Goal: Task Accomplishment & Management: Manage account settings

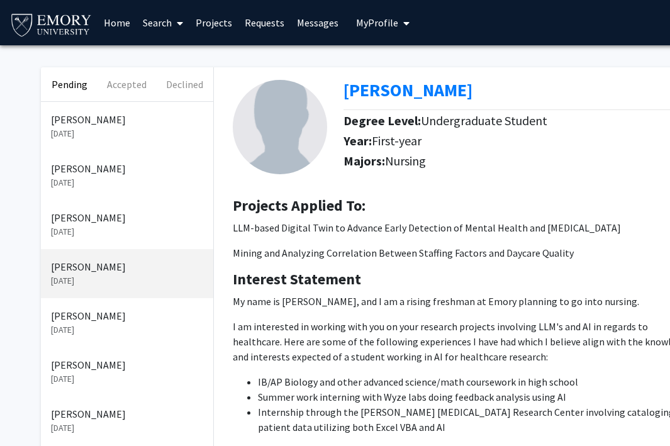
click at [202, 25] on link "Projects" at bounding box center [213, 23] width 49 height 44
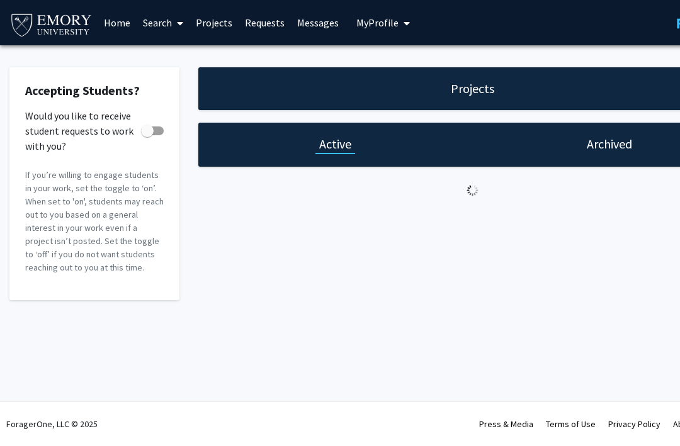
checkbox input "true"
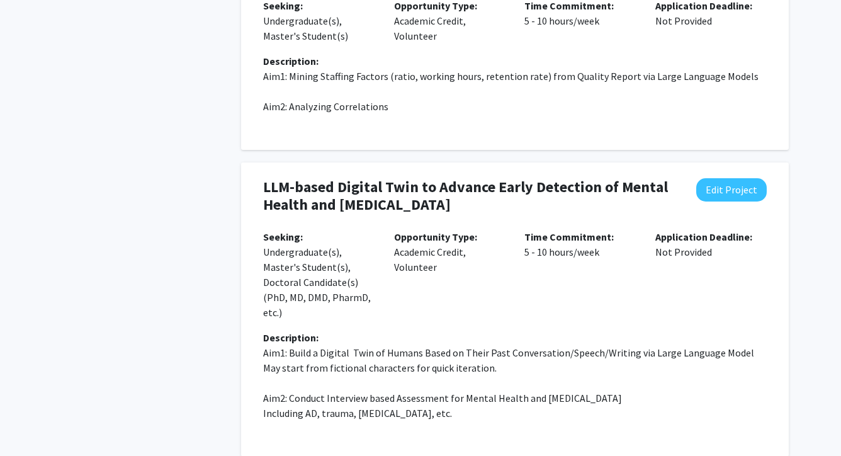
scroll to position [378, 0]
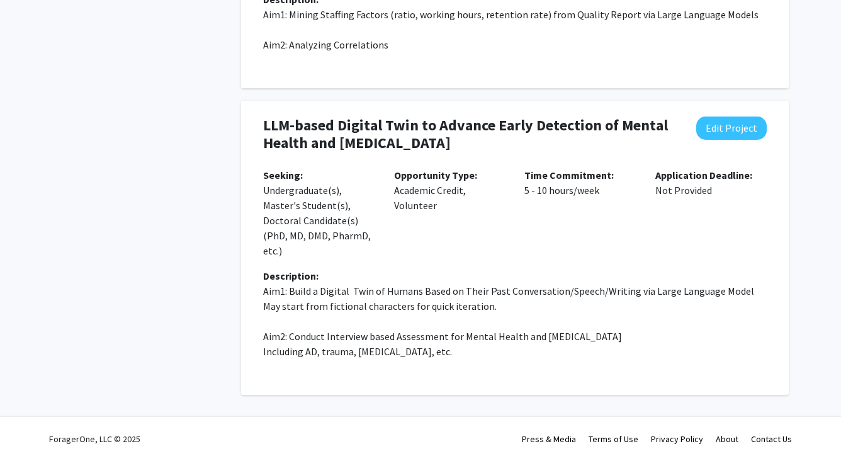
click at [679, 144] on div "LLM-based Digital Twin to Advance Early Detection of Mental Health and [MEDICAL…" at bounding box center [515, 142] width 522 height 52
click at [679, 127] on button "Edit Project" at bounding box center [731, 127] width 71 height 23
select select "5 - 10"
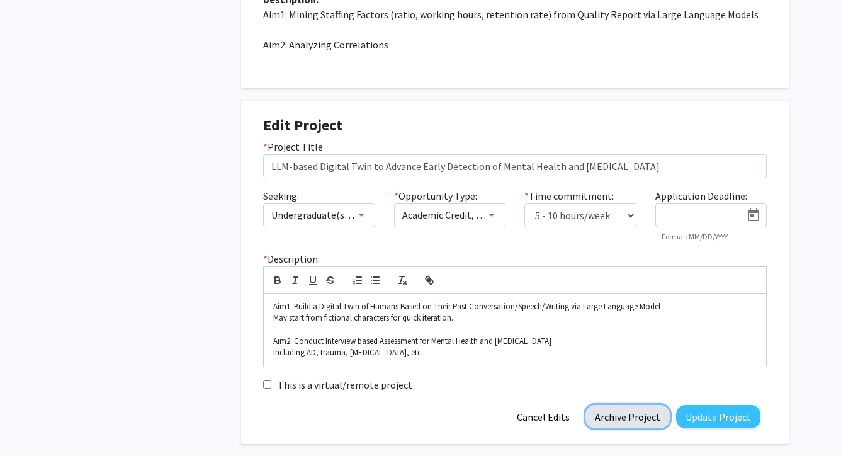
click at [631, 414] on button "Archive Project" at bounding box center [627, 416] width 84 height 23
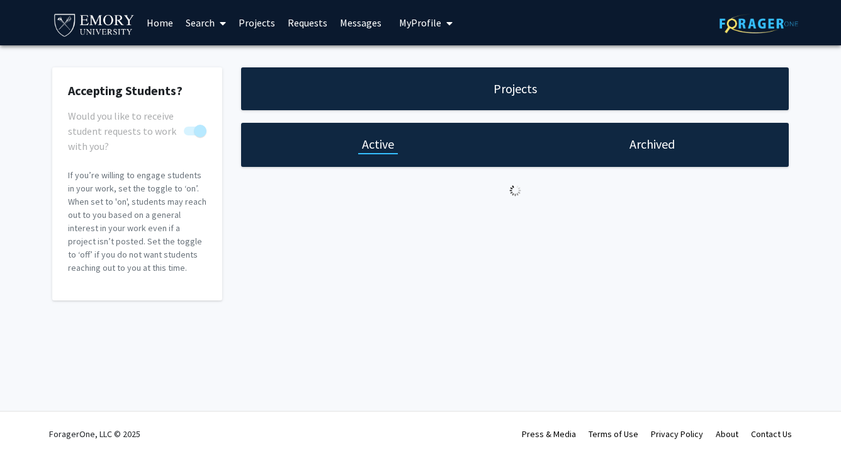
scroll to position [0, 0]
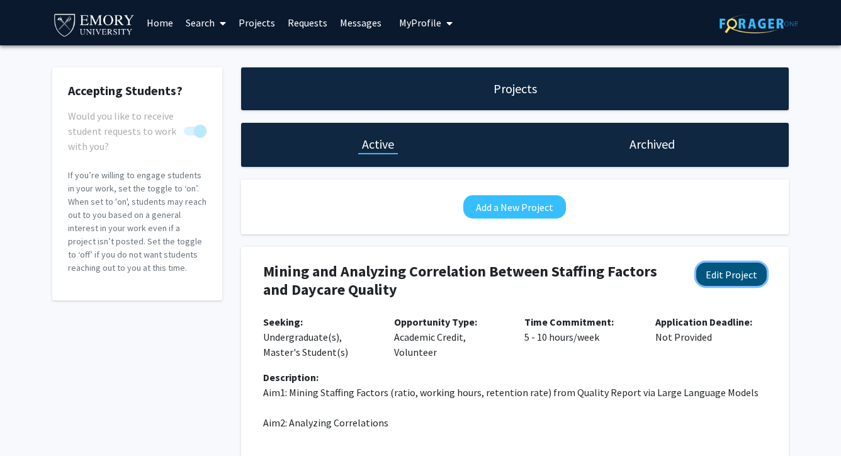
click at [679, 271] on button "Edit Project" at bounding box center [731, 273] width 71 height 23
select select "5 - 10"
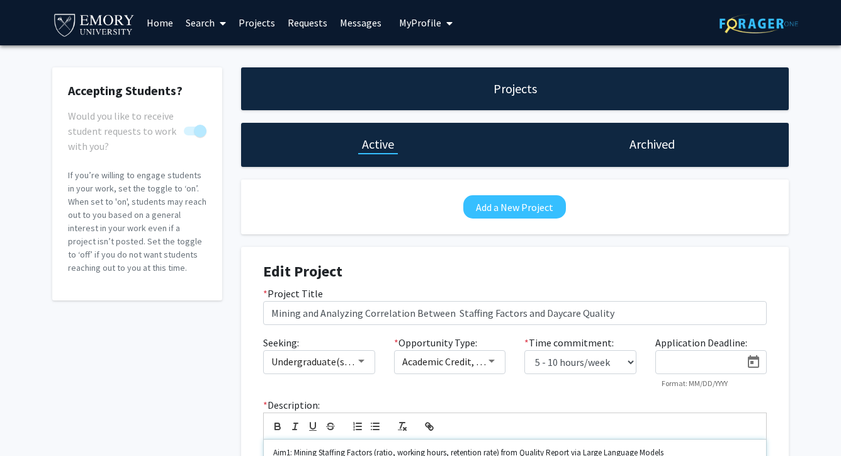
scroll to position [178, 0]
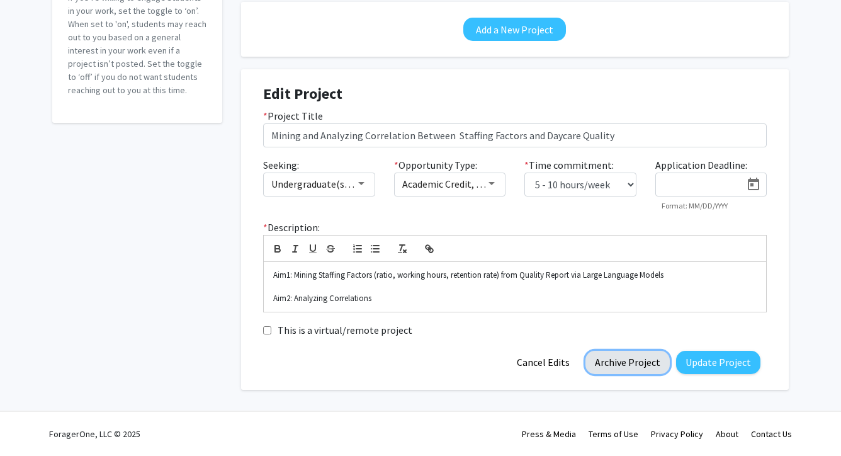
click at [630, 356] on button "Archive Project" at bounding box center [627, 362] width 84 height 23
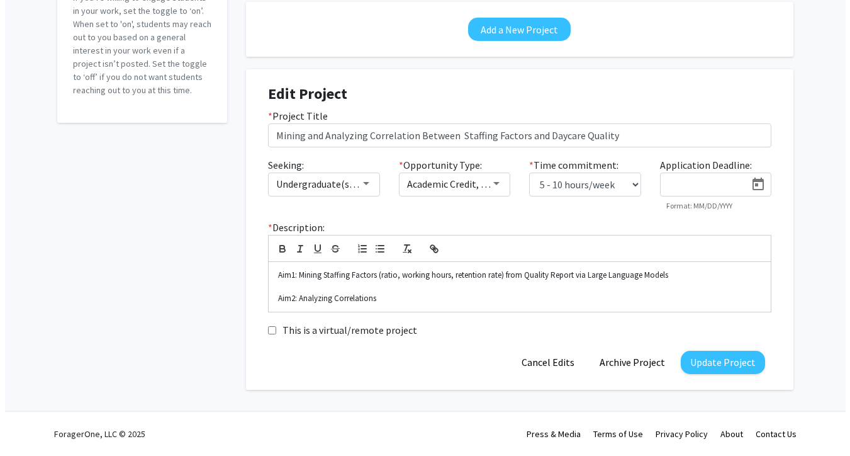
scroll to position [0, 0]
